Goal: Task Accomplishment & Management: Manage account settings

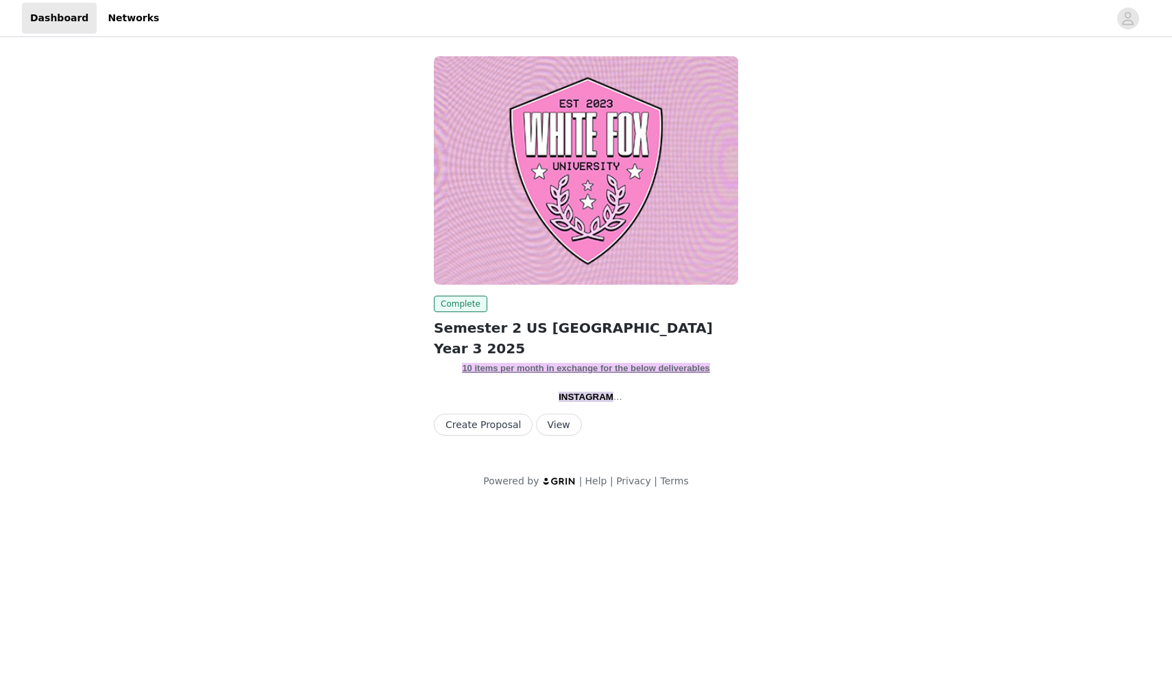
click at [549, 418] on button "View" at bounding box center [559, 424] width 46 height 22
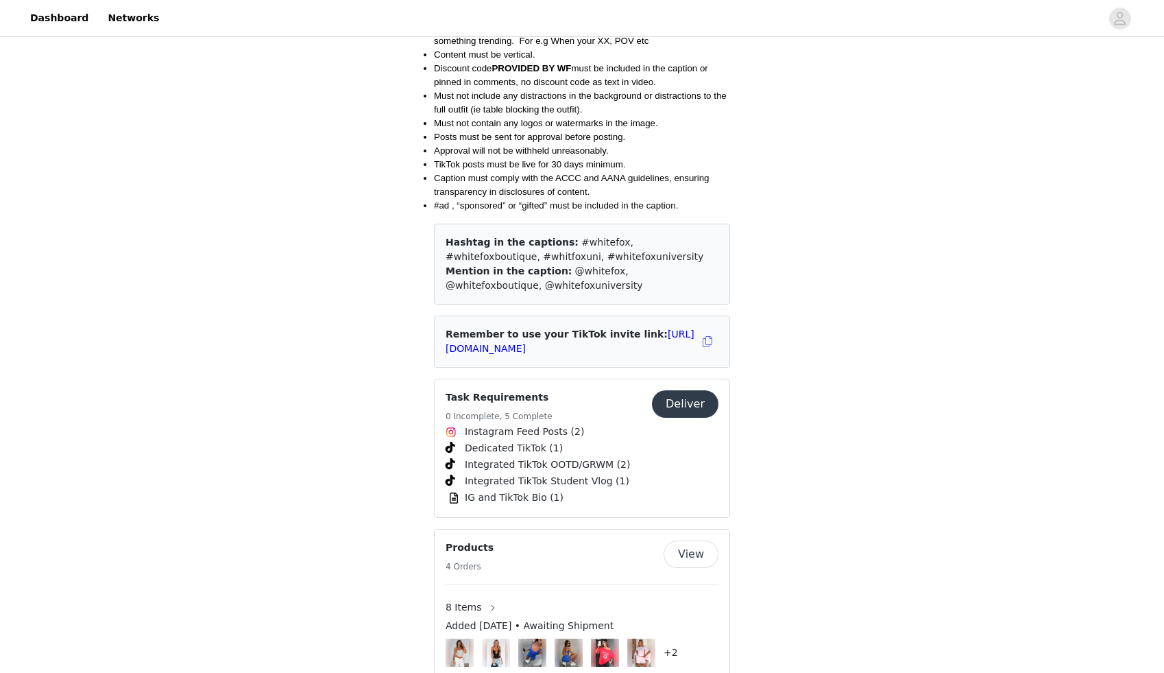
scroll to position [1789, 0]
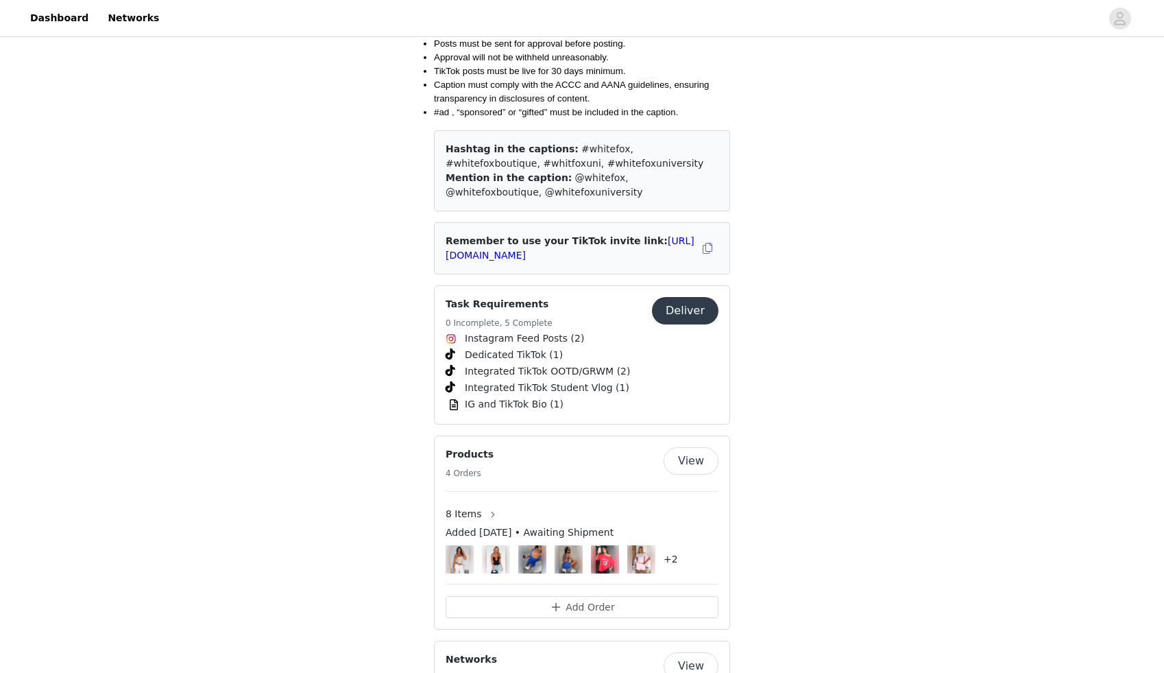
click at [533, 348] on span "Dedicated TikTok (1)" at bounding box center [514, 355] width 98 height 14
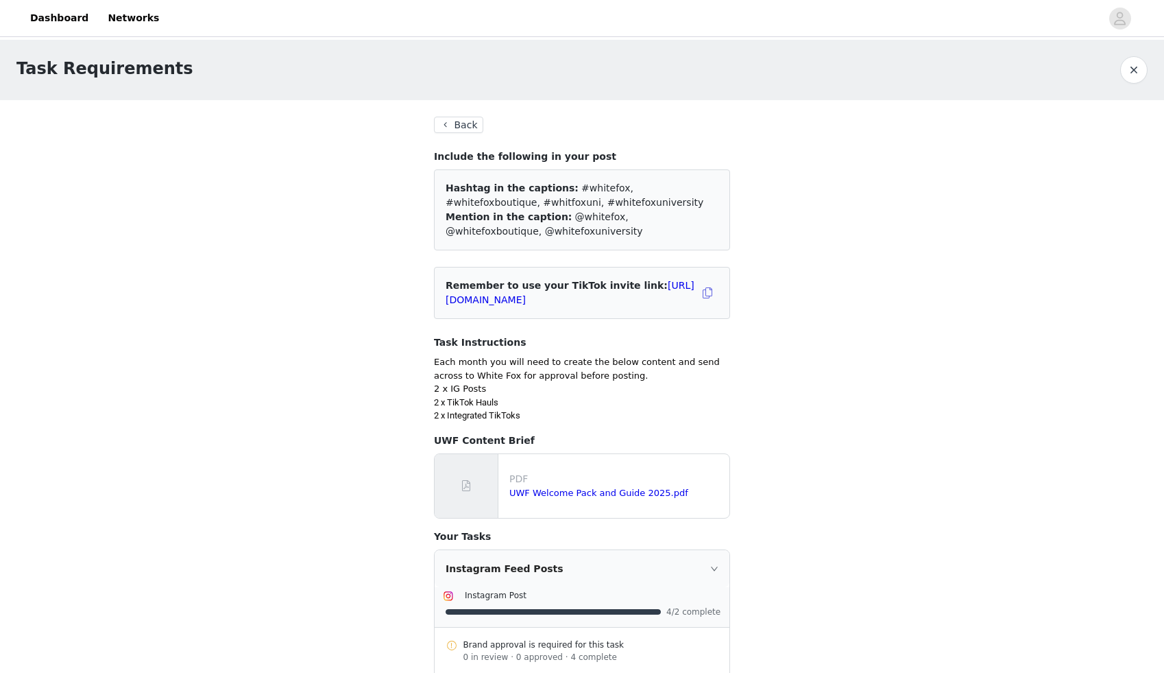
click at [461, 125] on button "Back" at bounding box center [458, 125] width 49 height 16
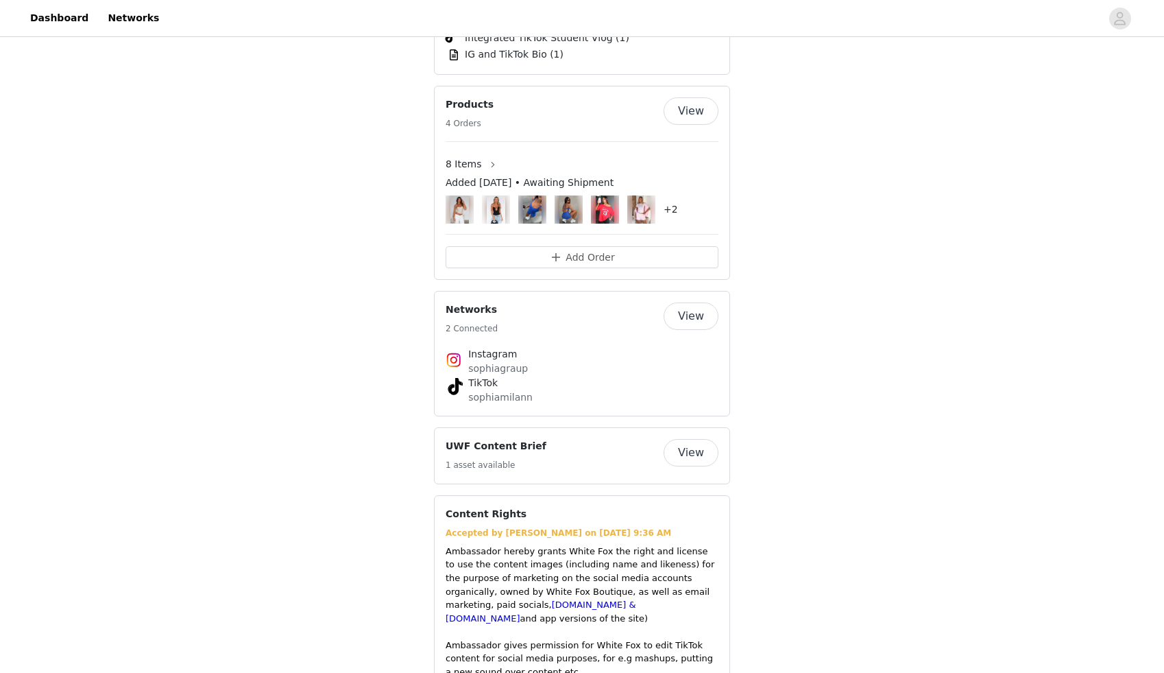
scroll to position [2103, 0]
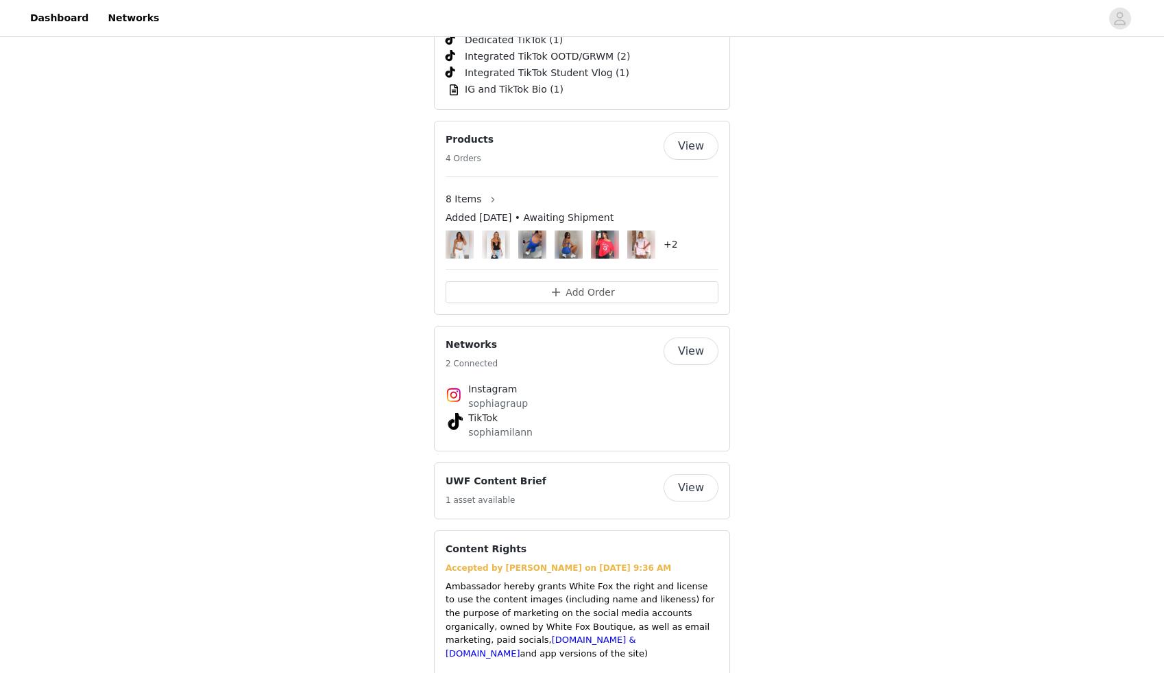
click at [674, 132] on button "View" at bounding box center [691, 145] width 55 height 27
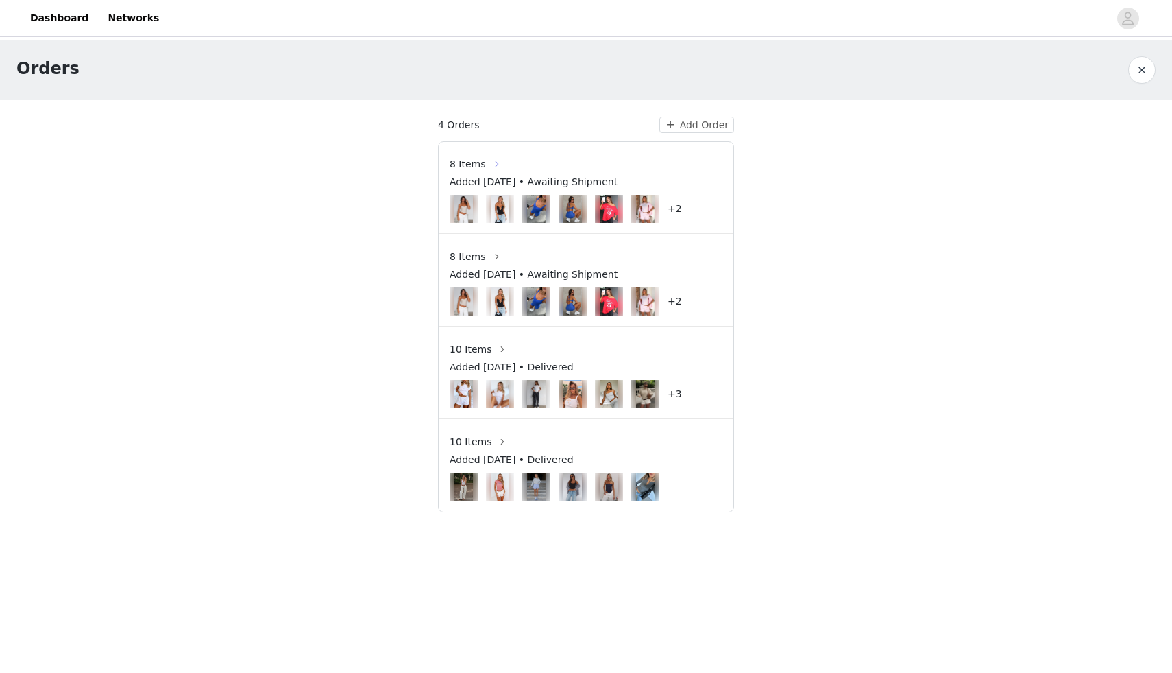
click at [486, 165] on button "button" at bounding box center [497, 164] width 22 height 22
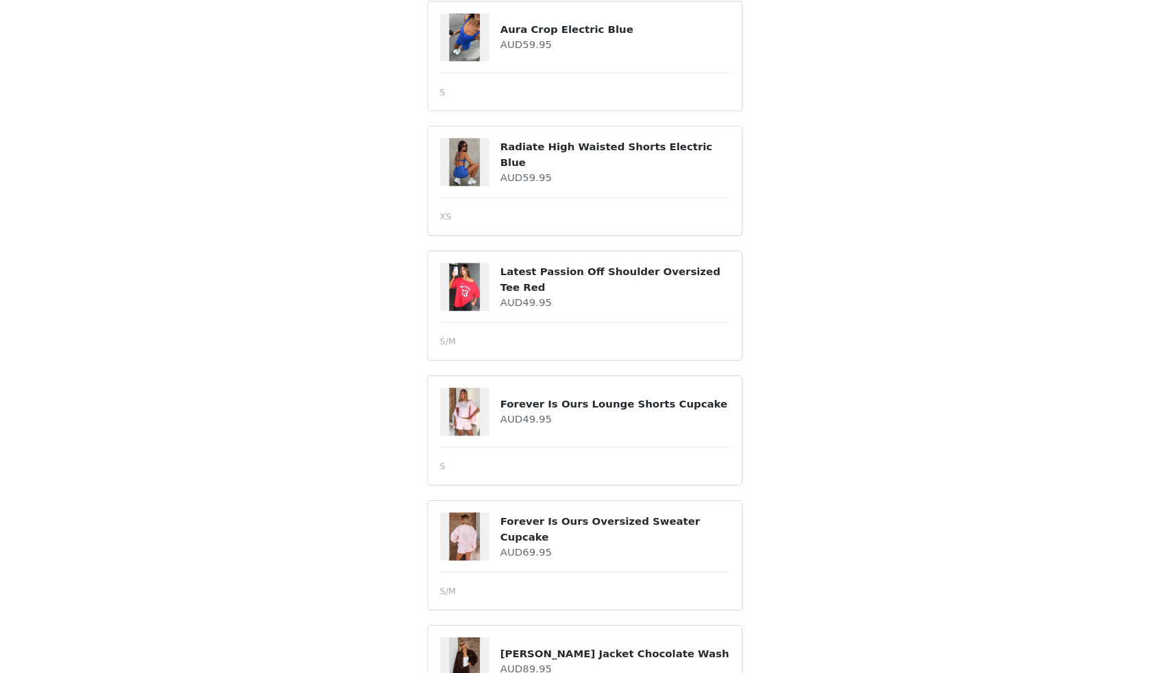
scroll to position [512, 0]
